Goal: Information Seeking & Learning: Learn about a topic

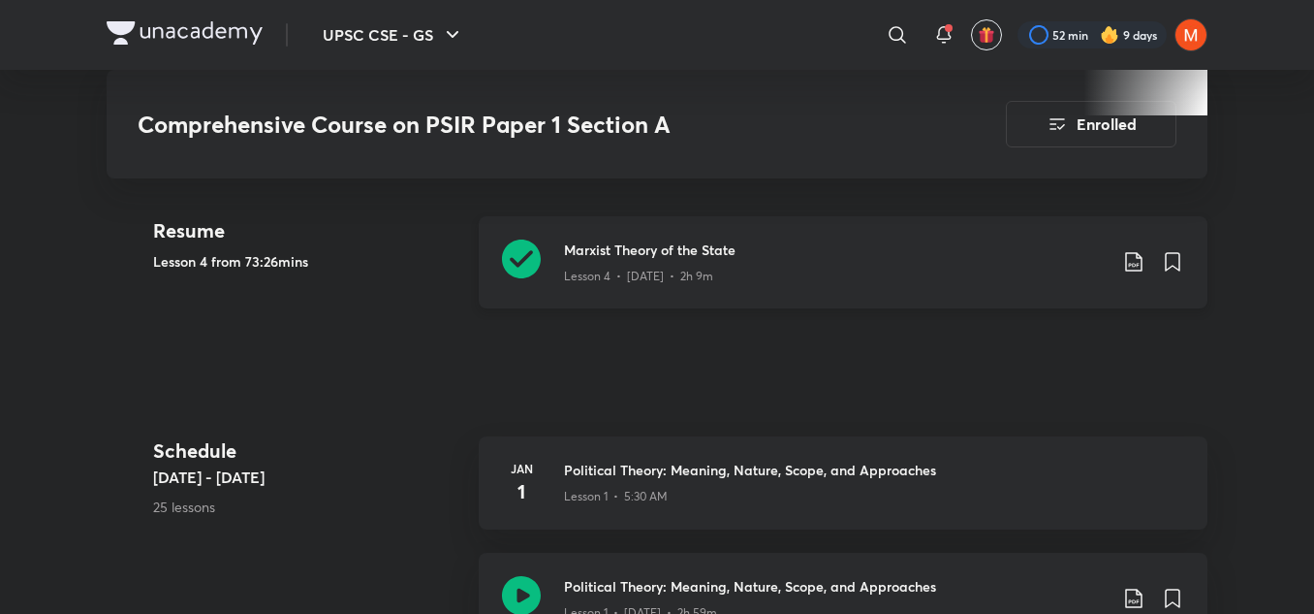
click at [721, 275] on div "Lesson 4 • [DATE] • 2h 9m" at bounding box center [835, 272] width 543 height 25
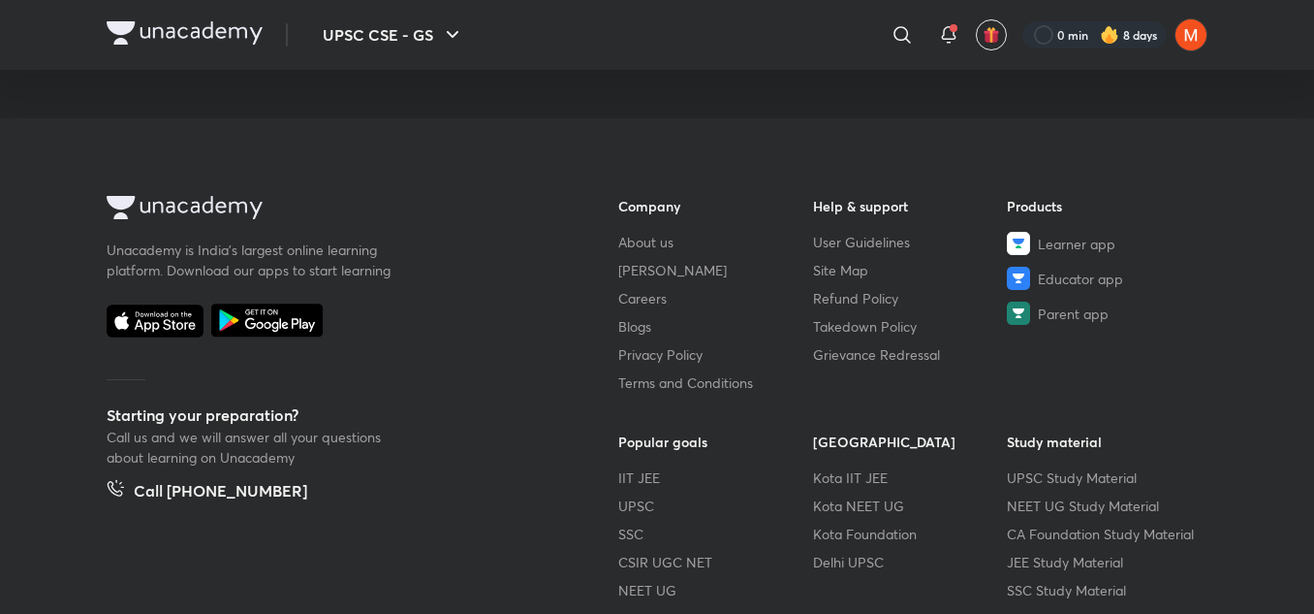
scroll to position [1096, 0]
